Goal: Check status: Check status

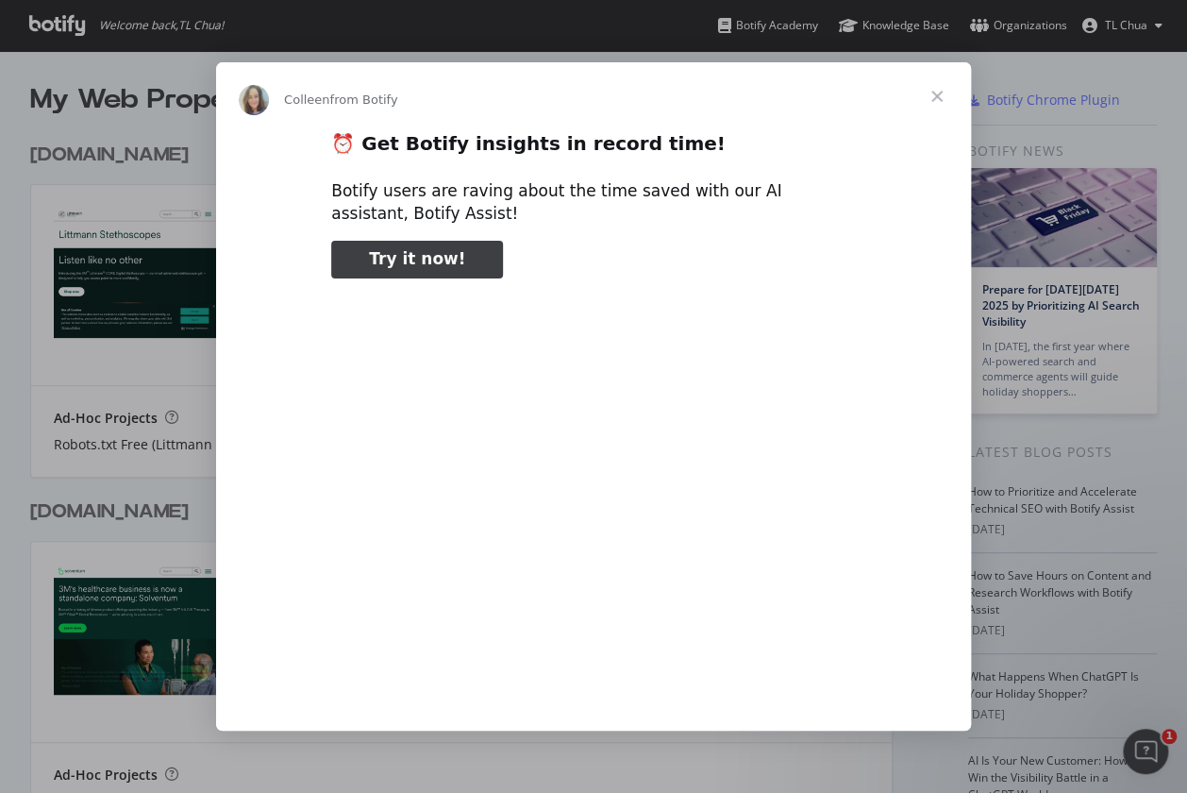
type input "3296666"
click at [940, 92] on span "Close" at bounding box center [937, 96] width 68 height 68
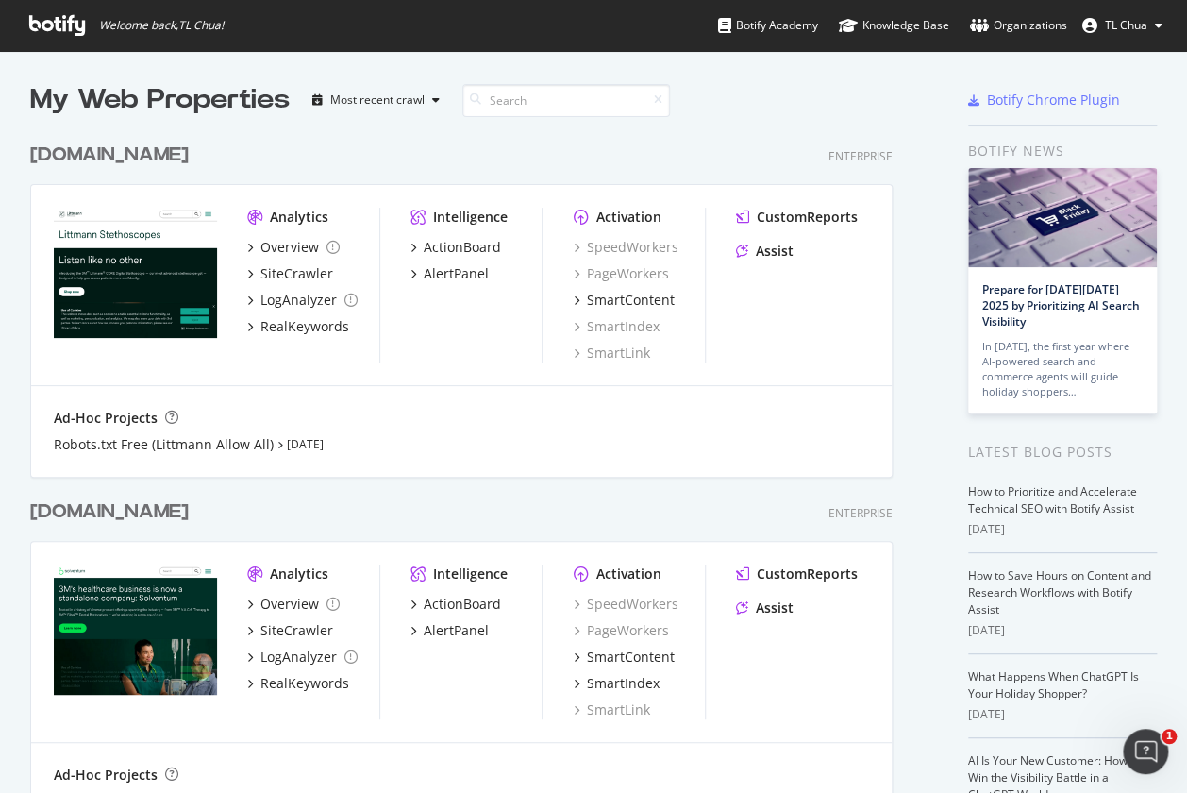
click at [701, 157] on div "[DOMAIN_NAME] Enterprise" at bounding box center [461, 155] width 862 height 27
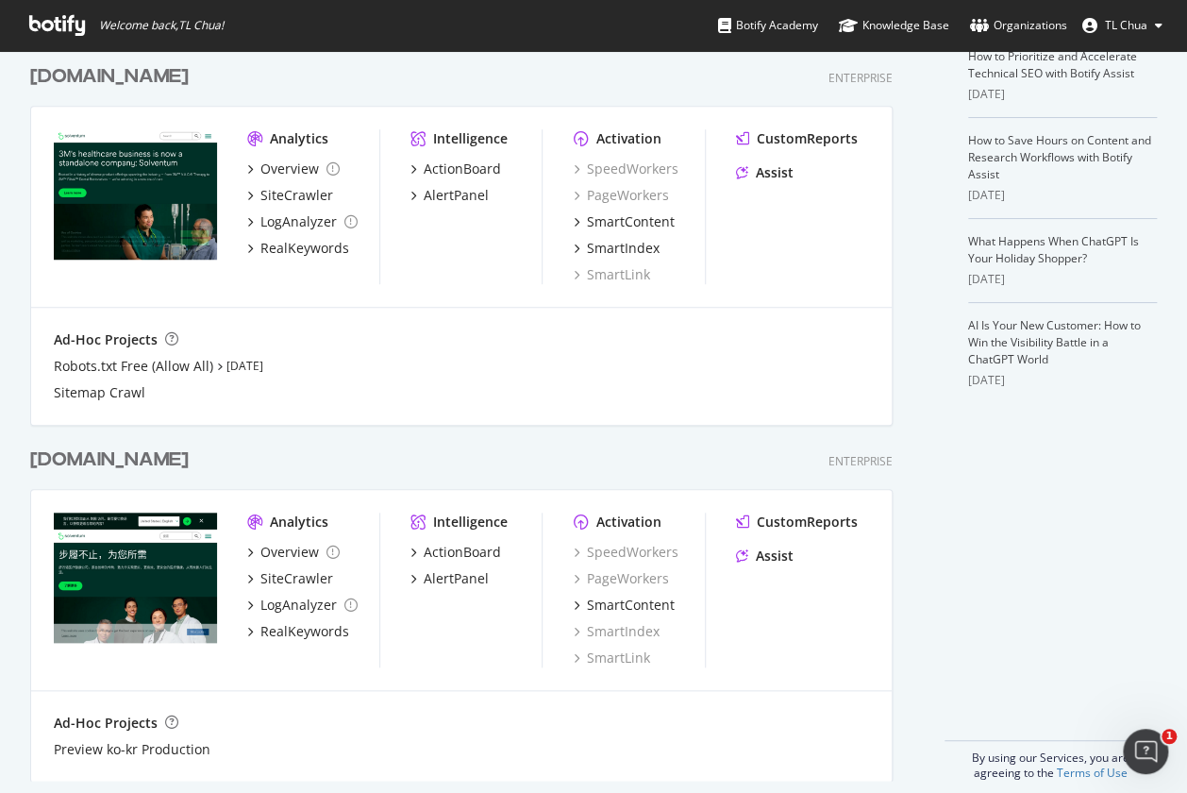
scroll to position [453, 0]
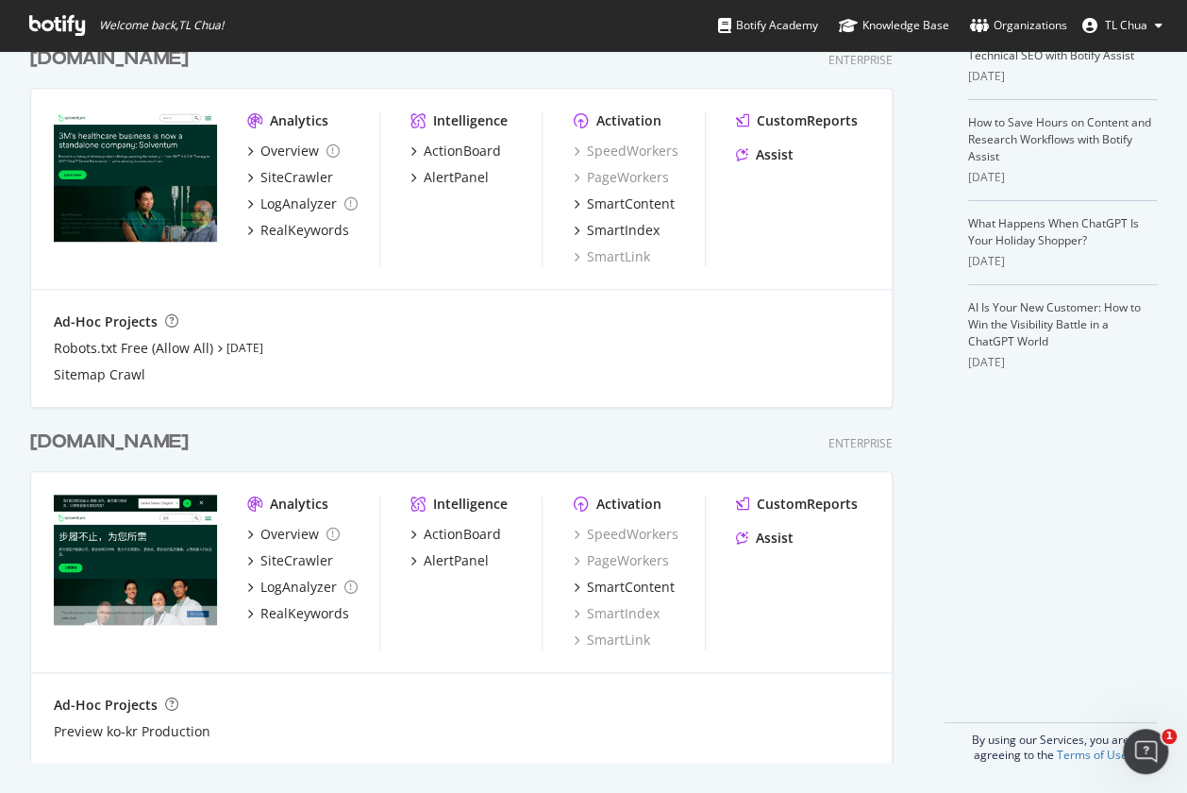
click at [117, 439] on div "[DOMAIN_NAME]" at bounding box center [109, 441] width 159 height 27
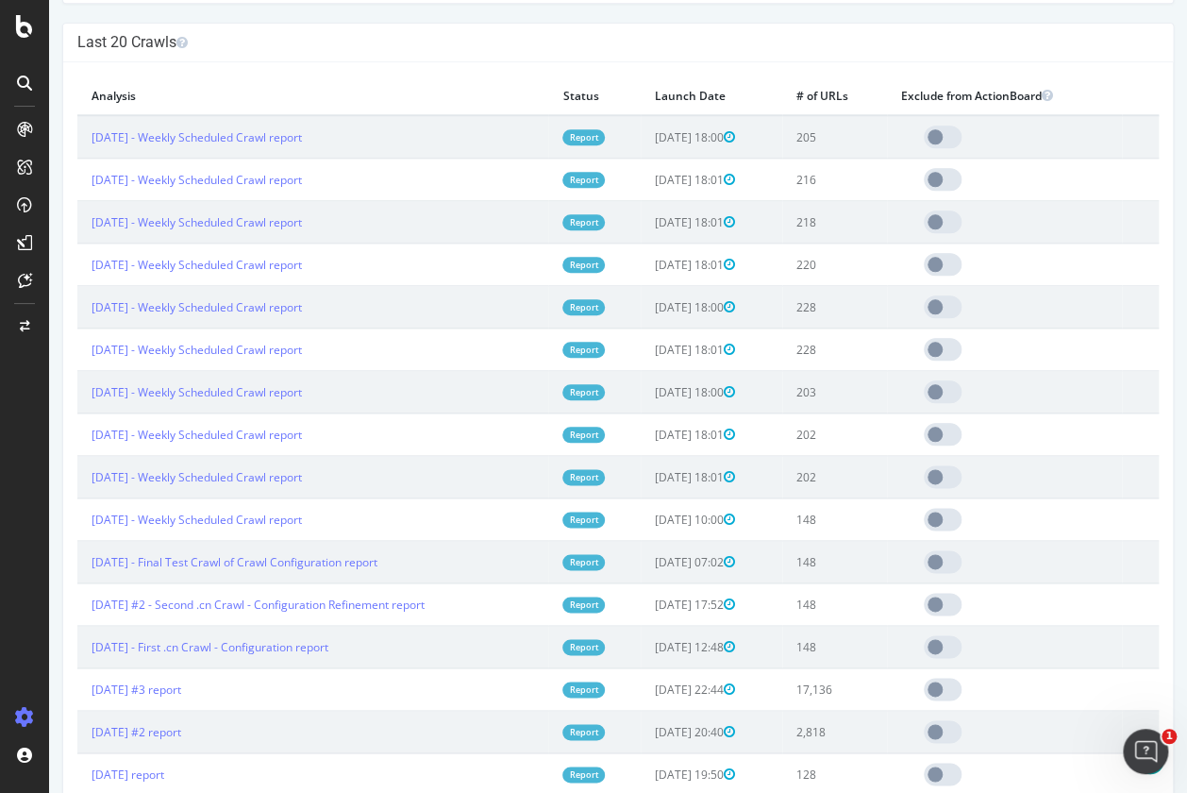
scroll to position [566, 0]
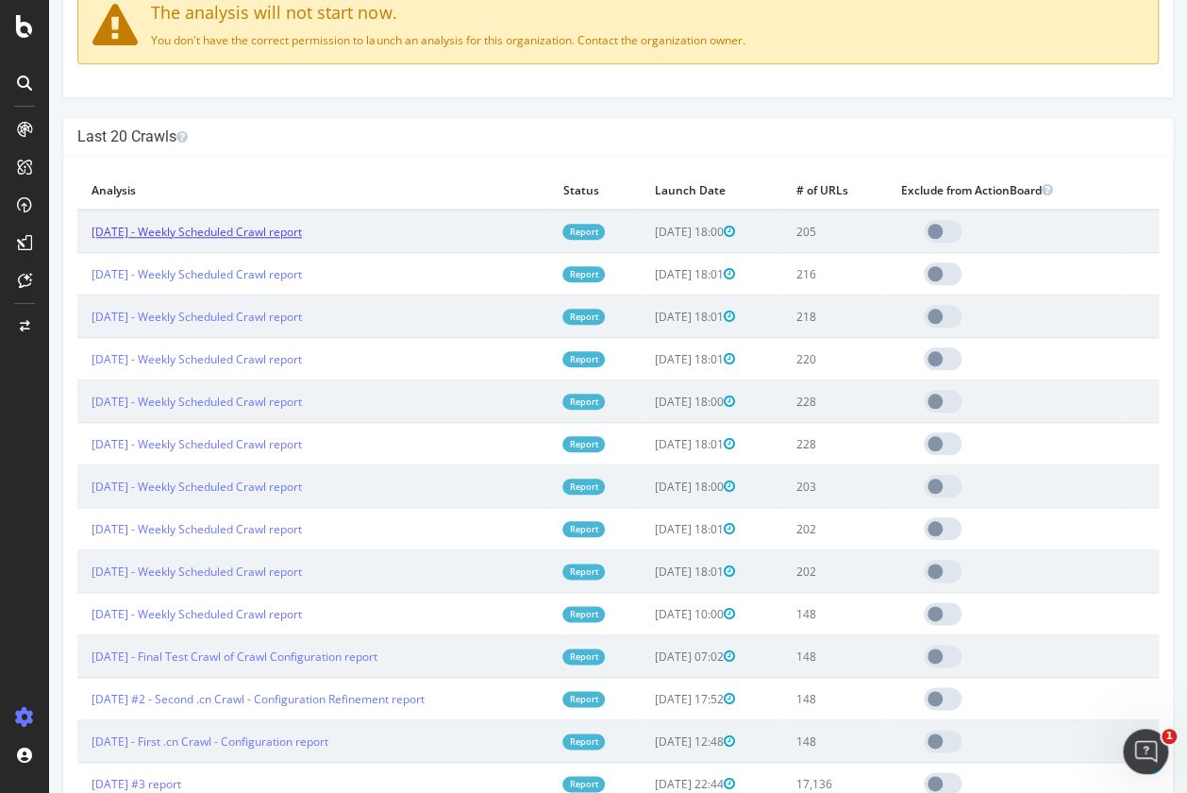
click at [294, 227] on link "2025 Sep. 21st - Weekly Scheduled Crawl report" at bounding box center [197, 232] width 210 height 16
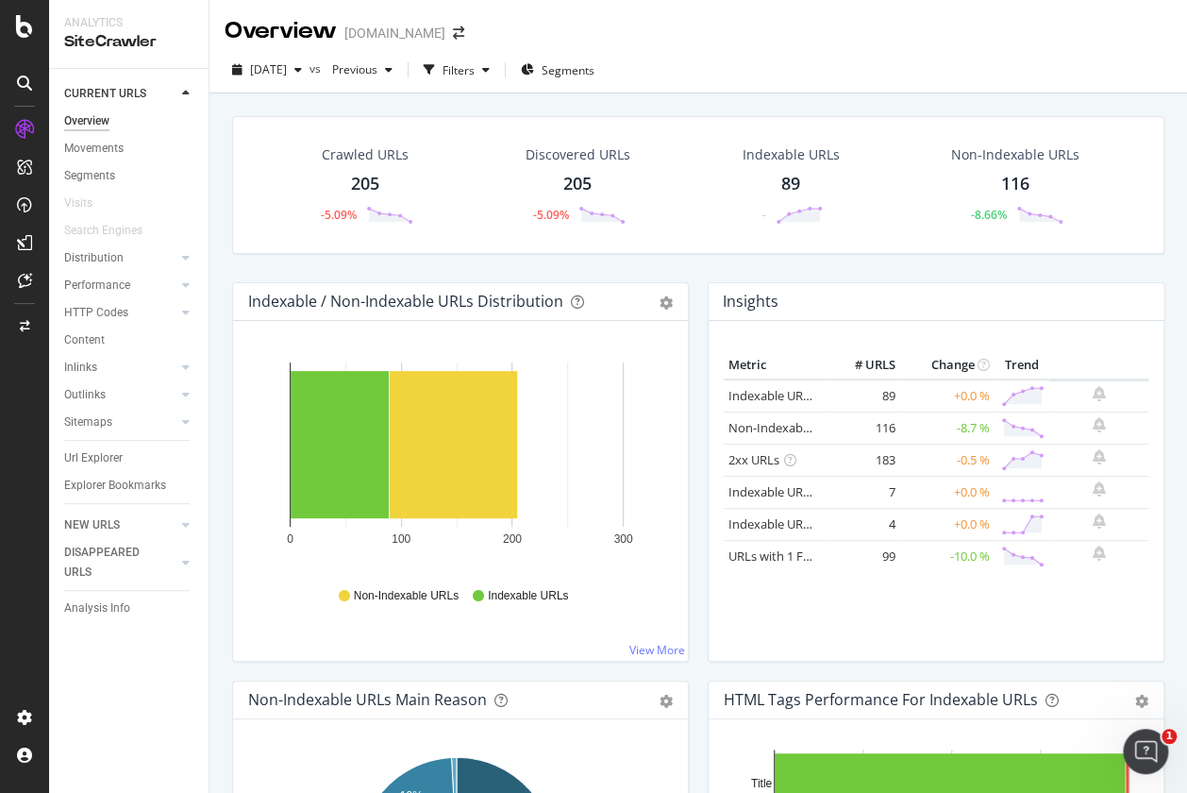
click at [571, 15] on div "Overview Solventum.cn" at bounding box center [698, 23] width 978 height 47
